Goal: Information Seeking & Learning: Learn about a topic

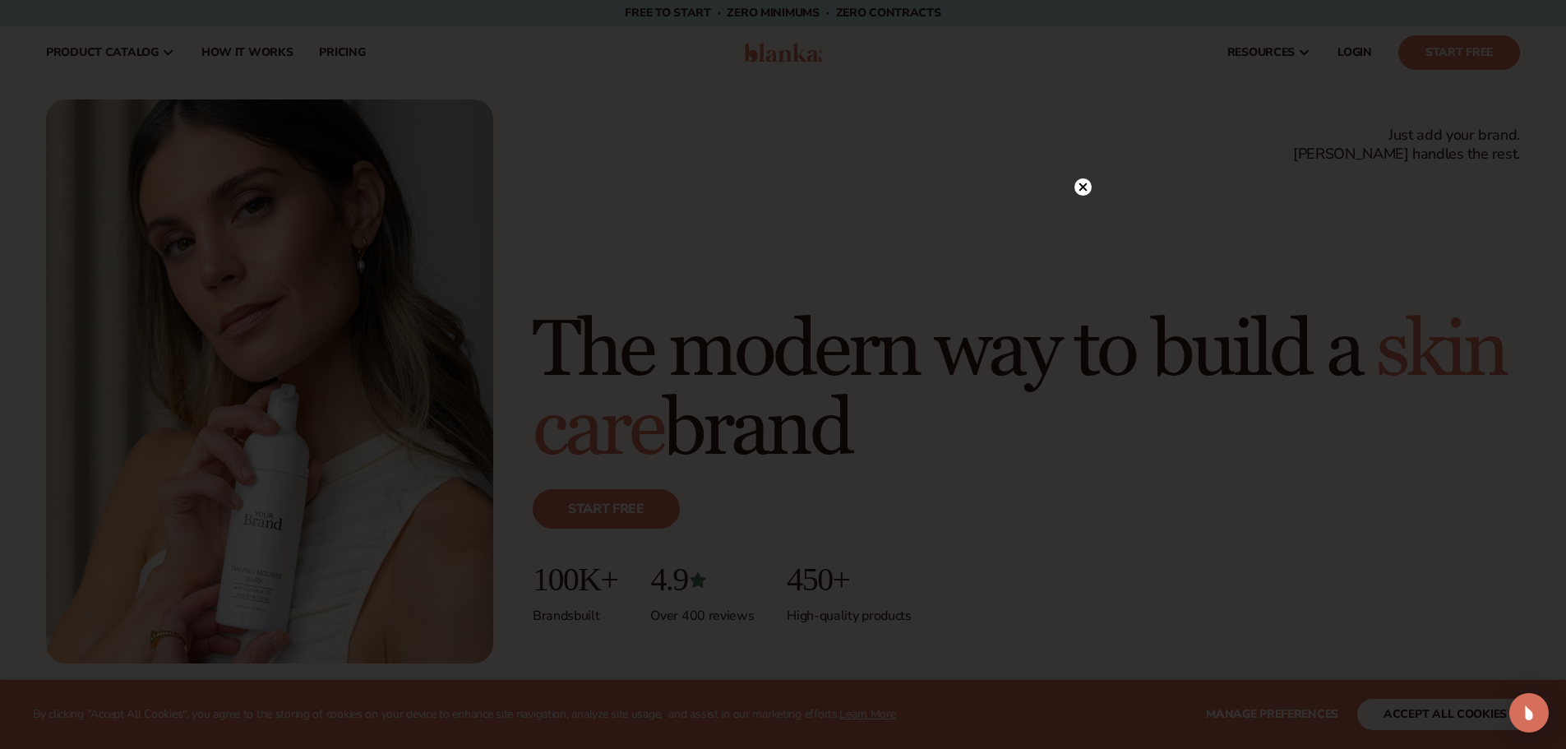
click at [1082, 187] on icon at bounding box center [1082, 187] width 8 height 8
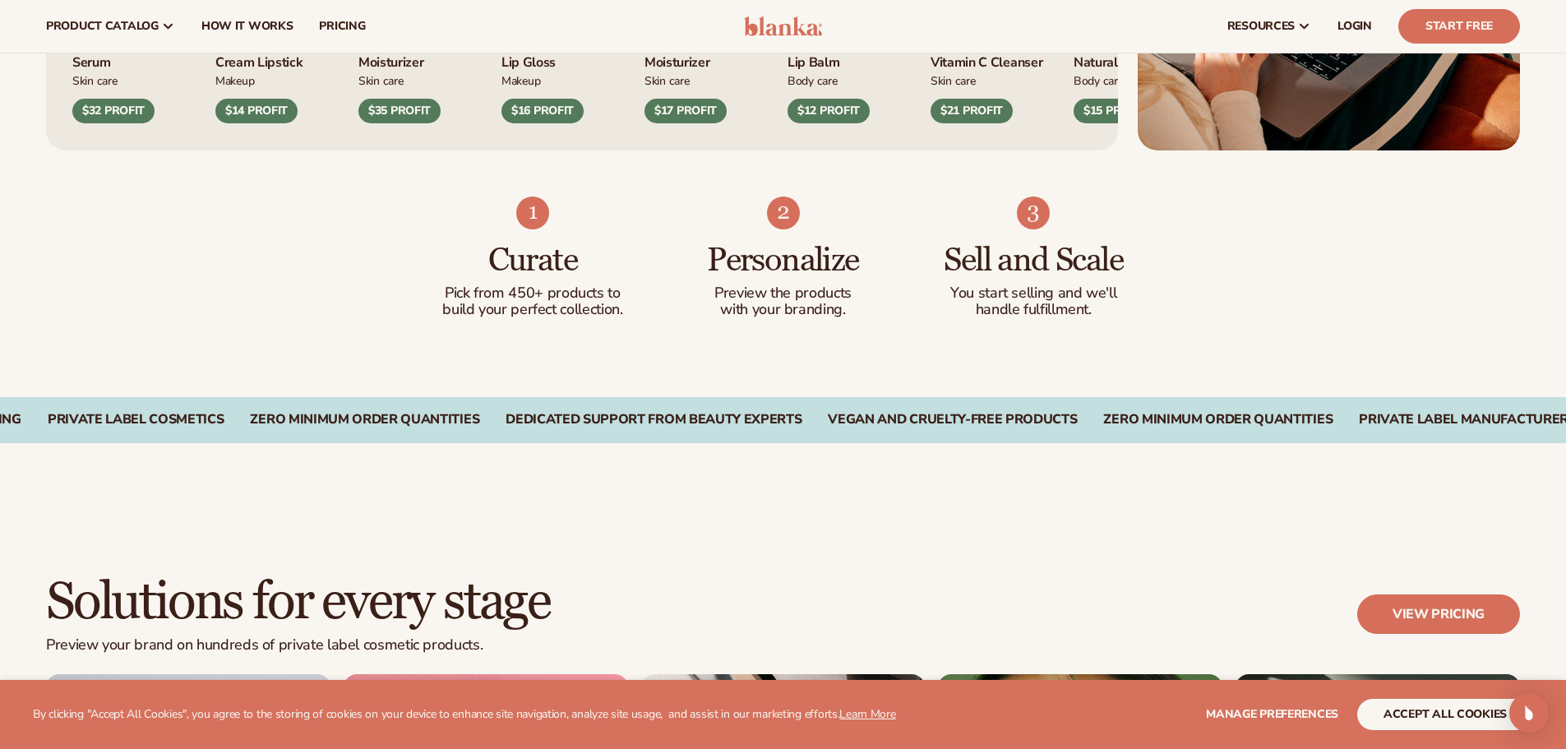
scroll to position [657, 0]
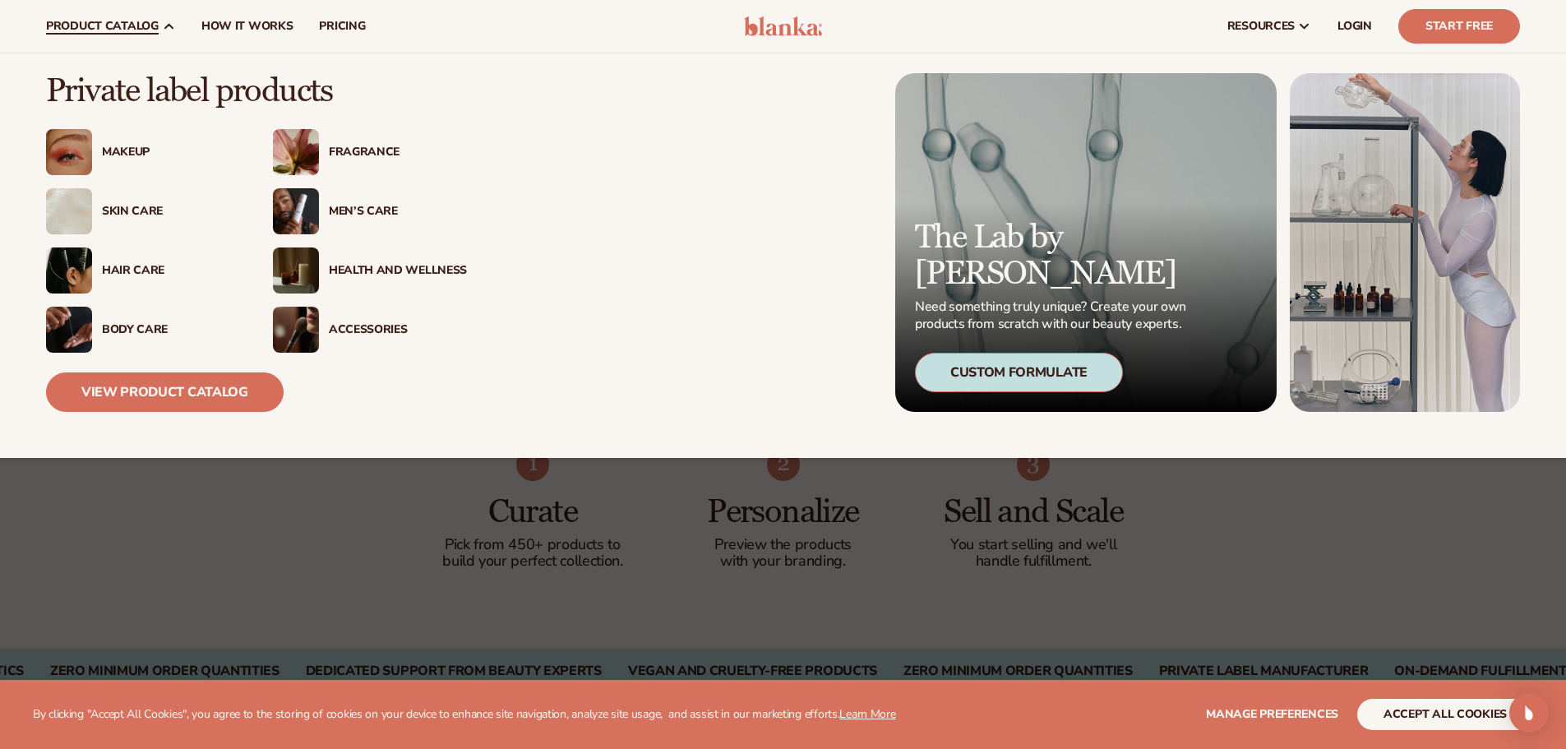
click at [112, 214] on div "Skin Care" at bounding box center [171, 212] width 138 height 14
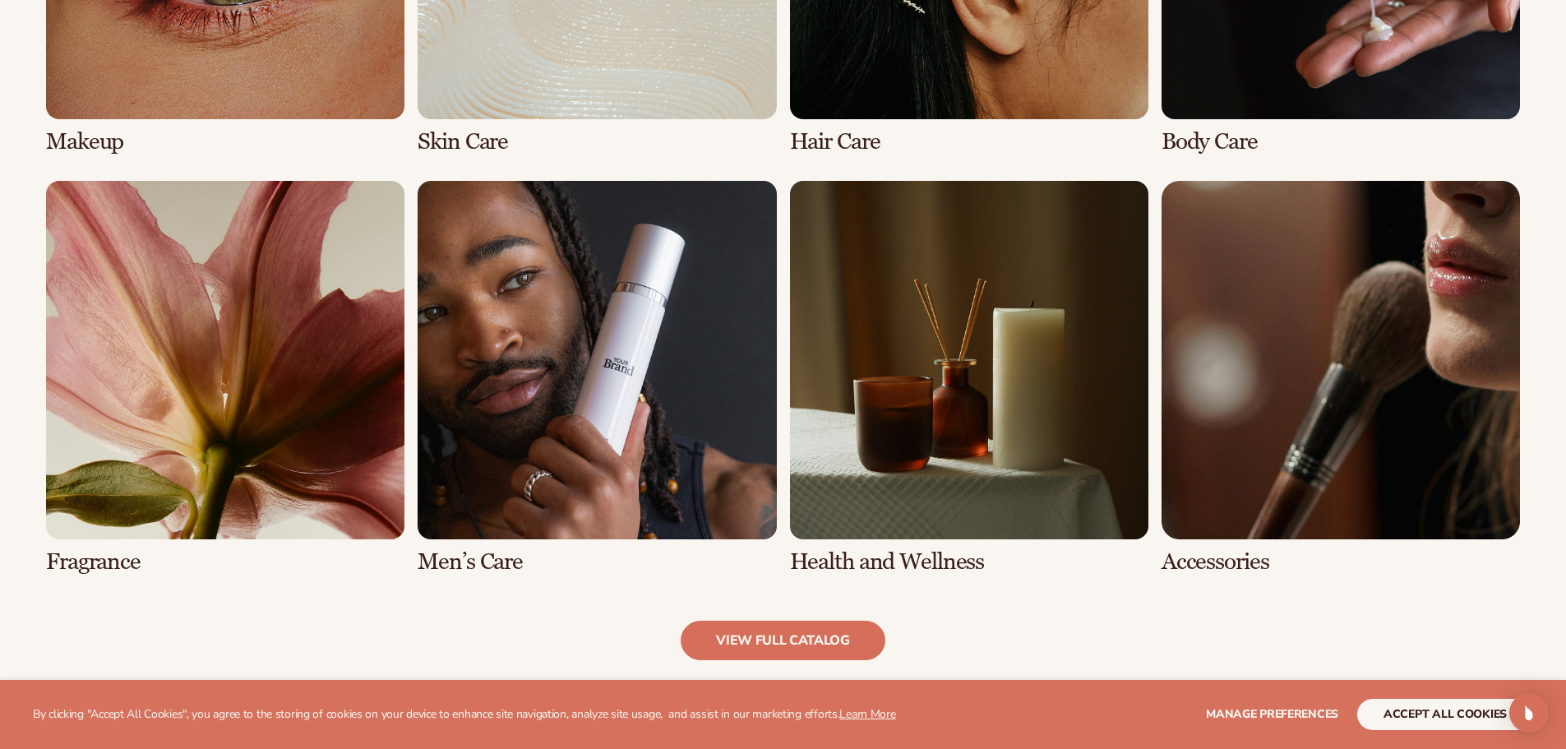
scroll to position [1479, 0]
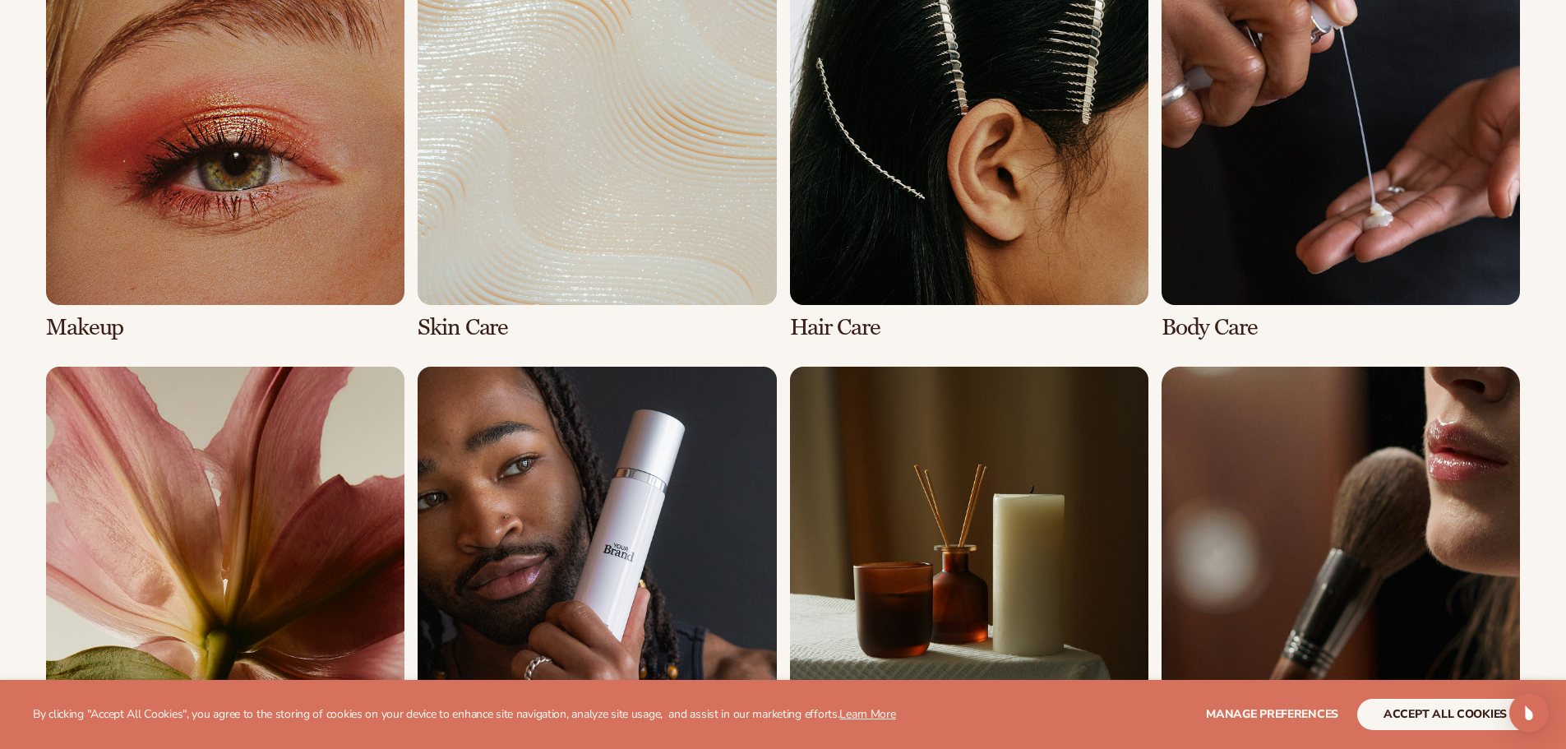
scroll to position [1315, 0]
click at [637, 173] on link "2 / 8" at bounding box center [596, 143] width 358 height 394
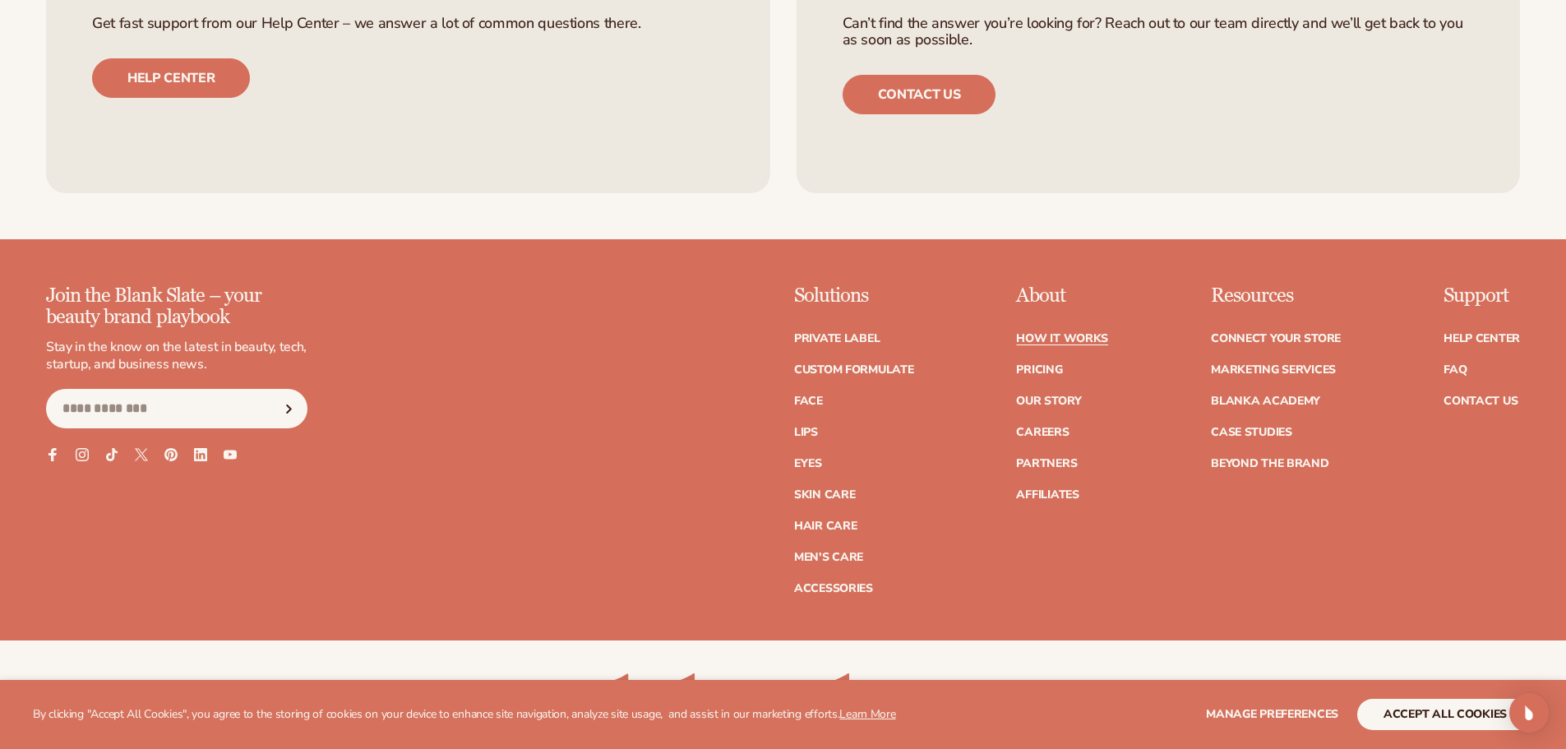
scroll to position [3123, 0]
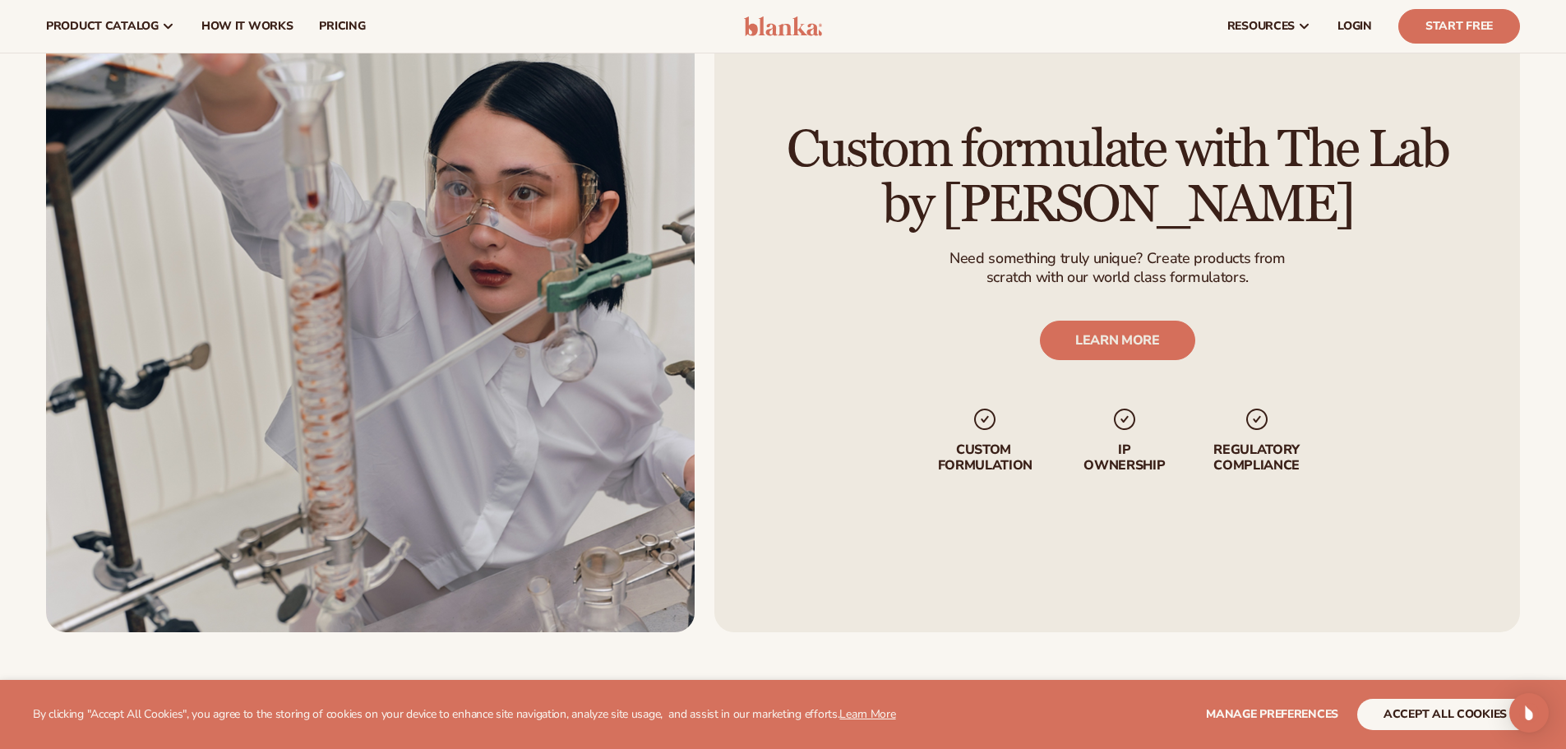
scroll to position [2219, 0]
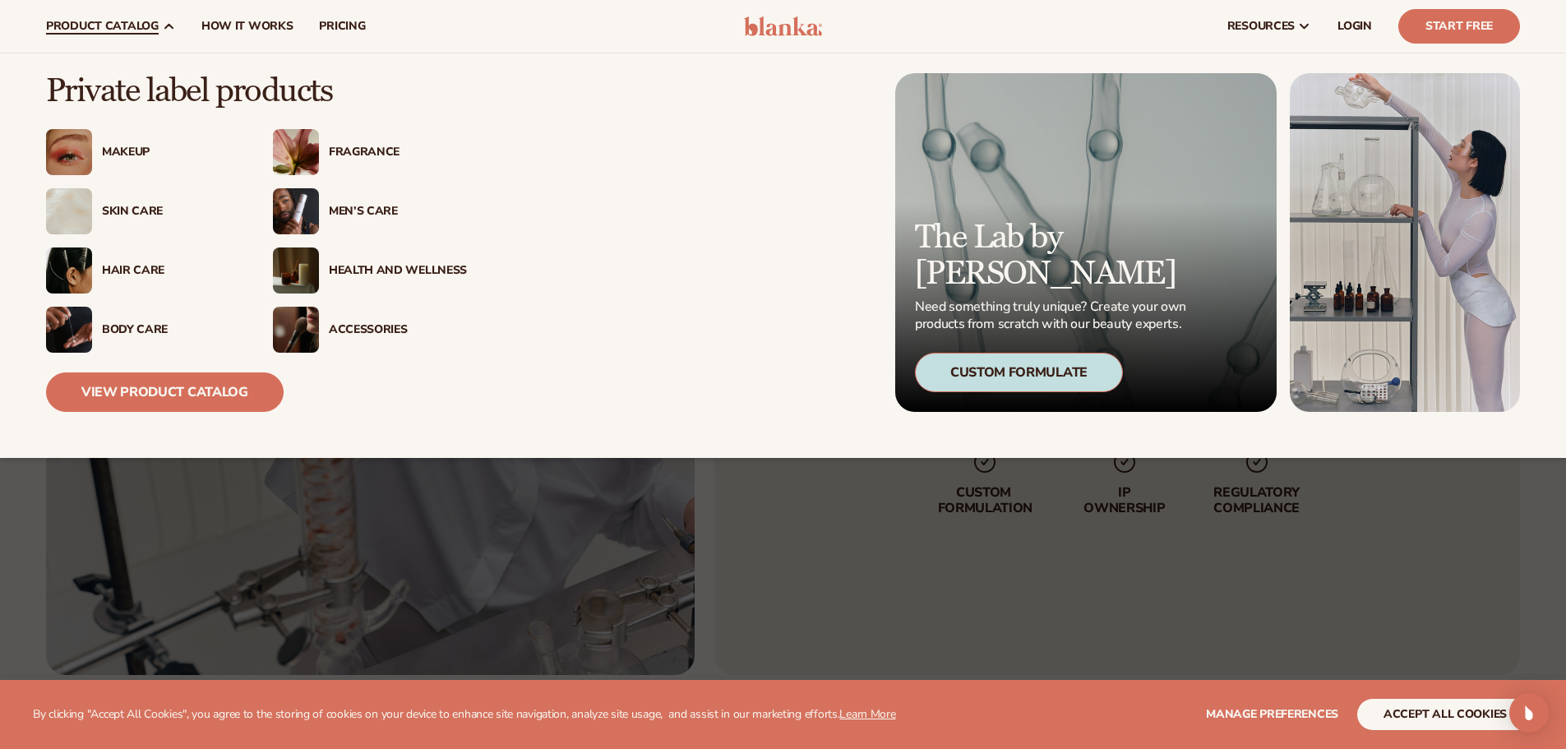
click at [99, 331] on div "Body Care" at bounding box center [166, 330] width 148 height 14
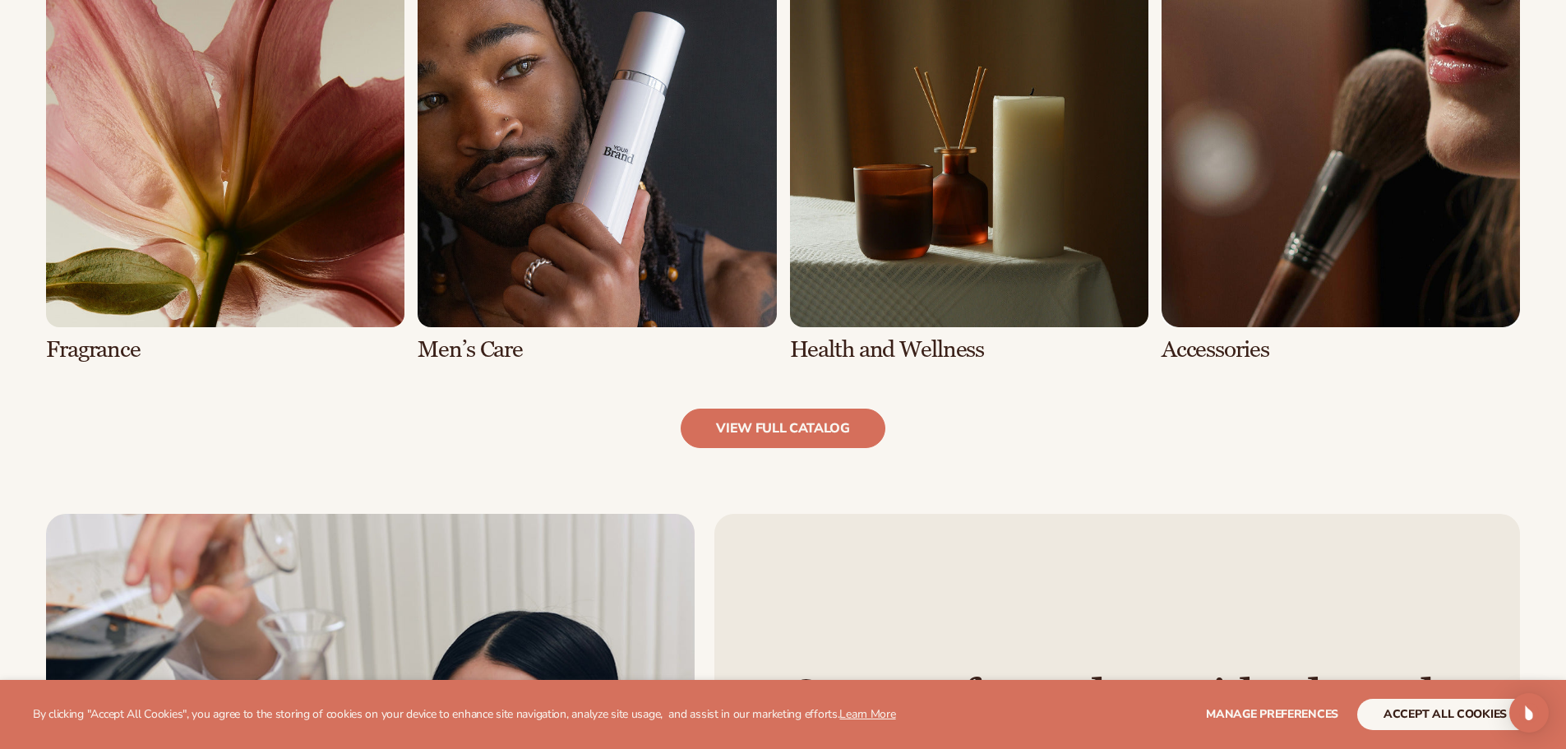
scroll to position [1890, 0]
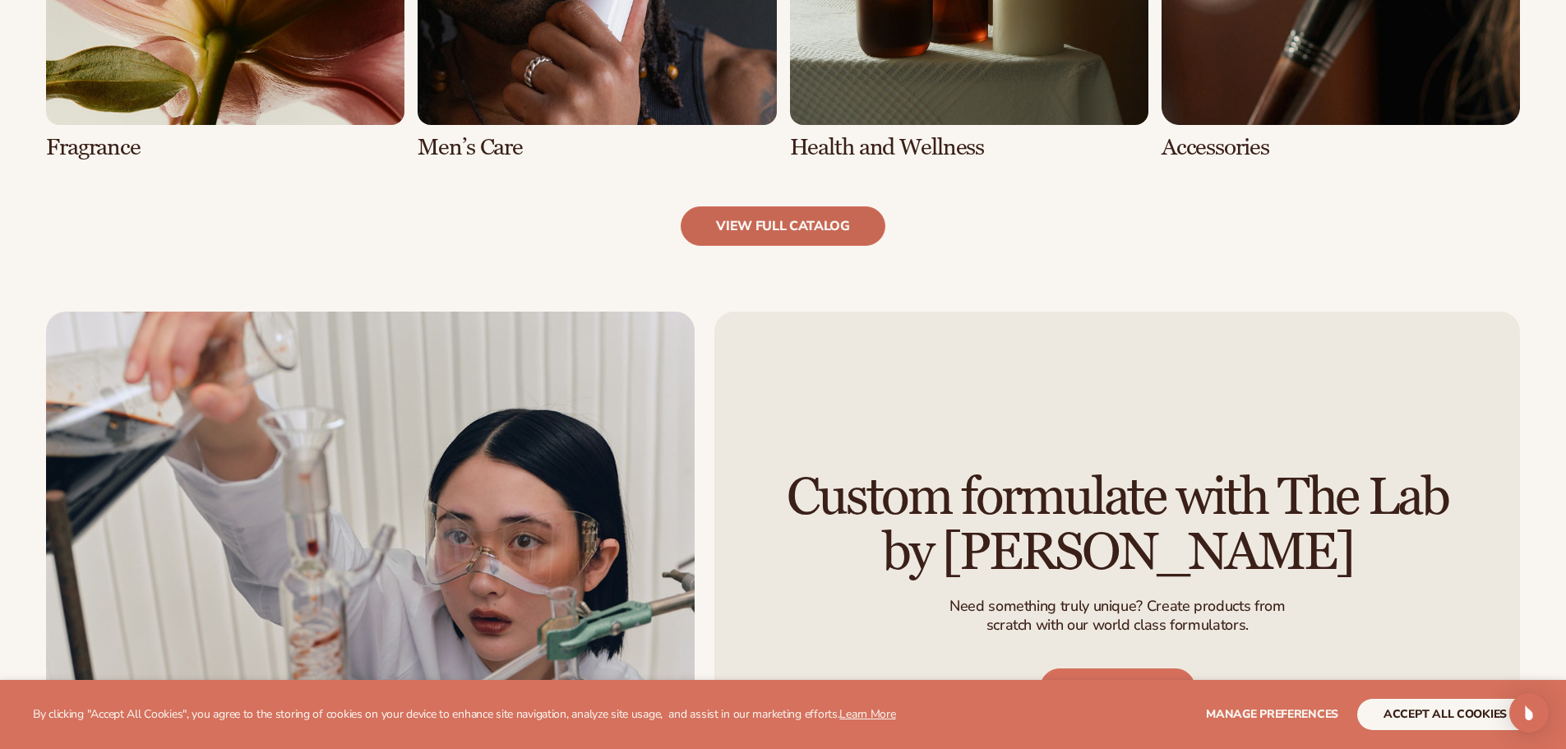
click at [839, 218] on link "view full catalog" at bounding box center [782, 225] width 205 height 39
